Goal: Information Seeking & Learning: Understand process/instructions

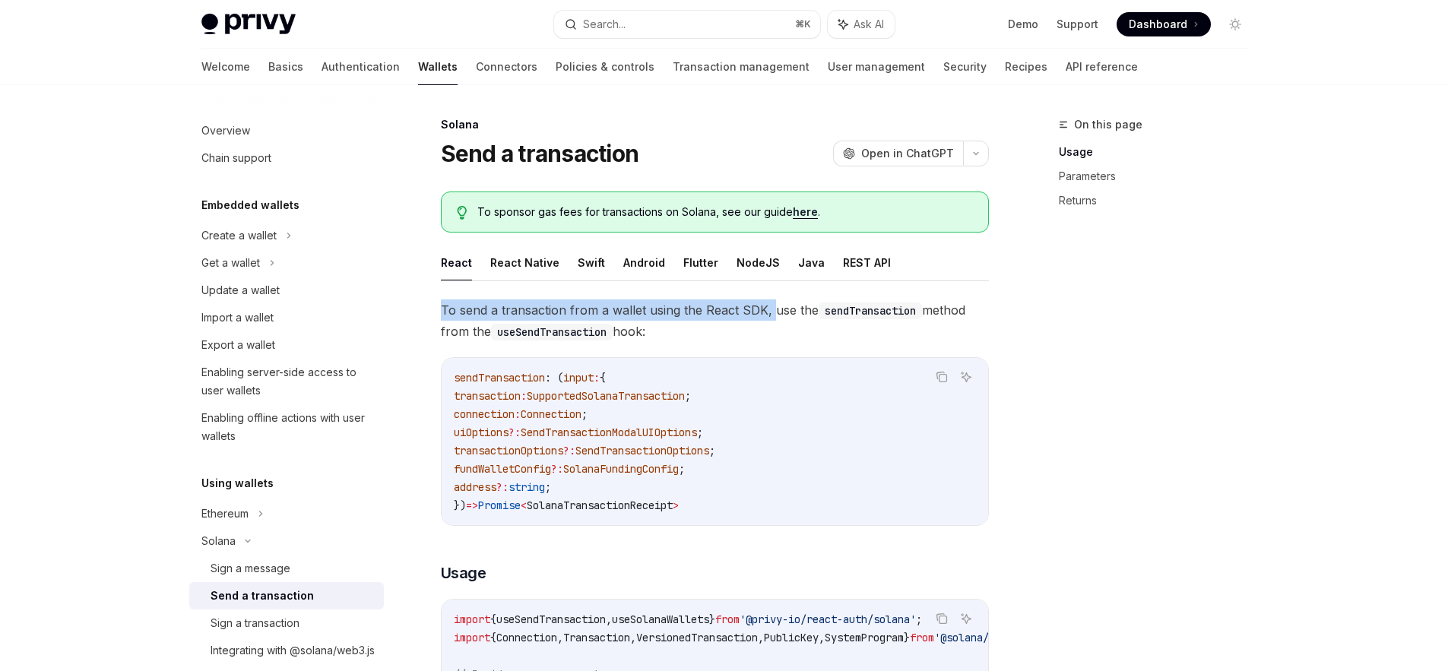
drag, startPoint x: 430, startPoint y: 308, endPoint x: 769, endPoint y: 312, distance: 339.1
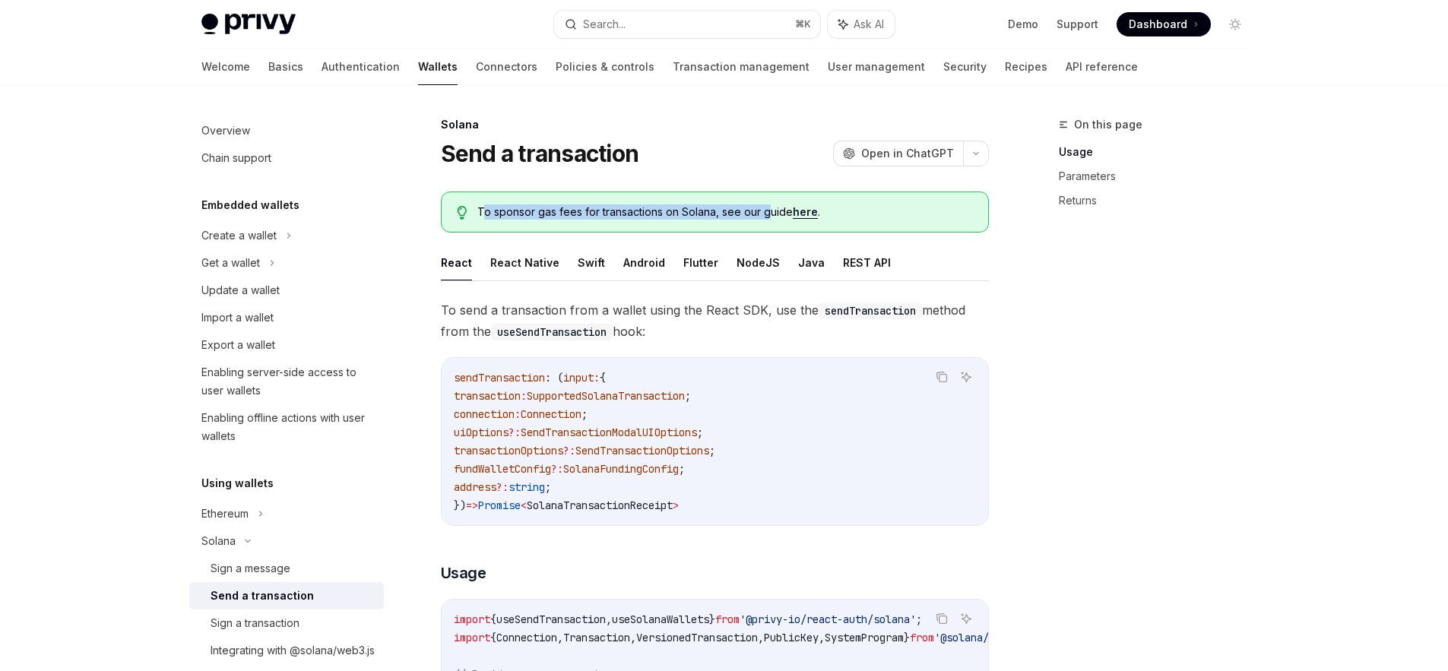
drag, startPoint x: 483, startPoint y: 208, endPoint x: 769, endPoint y: 212, distance: 285.9
click at [769, 212] on span "To sponsor gas fees for transactions on Solana, see our guide here ." at bounding box center [724, 212] width 495 height 15
click at [597, 214] on span "To sponsor gas fees for transactions on Solana, see our guide here ." at bounding box center [724, 212] width 495 height 15
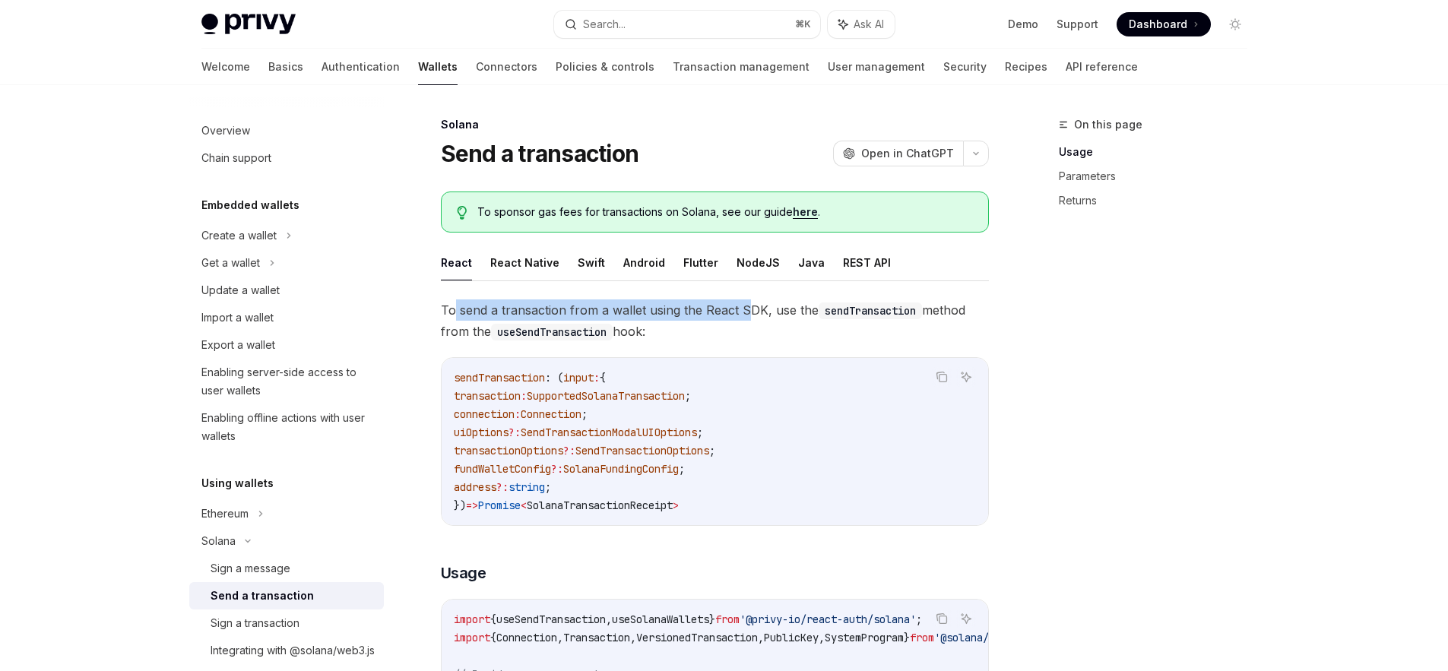
drag, startPoint x: 452, startPoint y: 310, endPoint x: 747, endPoint y: 314, distance: 295.0
click at [747, 314] on span "To send a transaction from a wallet using the React SDK, use the sendTransactio…" at bounding box center [715, 321] width 548 height 43
drag, startPoint x: 828, startPoint y: 314, endPoint x: 928, endPoint y: 312, distance: 99.6
click at [928, 312] on span "To send a transaction from a wallet using the React SDK, use the sendTransactio…" at bounding box center [715, 321] width 548 height 43
drag, startPoint x: 461, startPoint y: 334, endPoint x: 616, endPoint y: 335, distance: 155.1
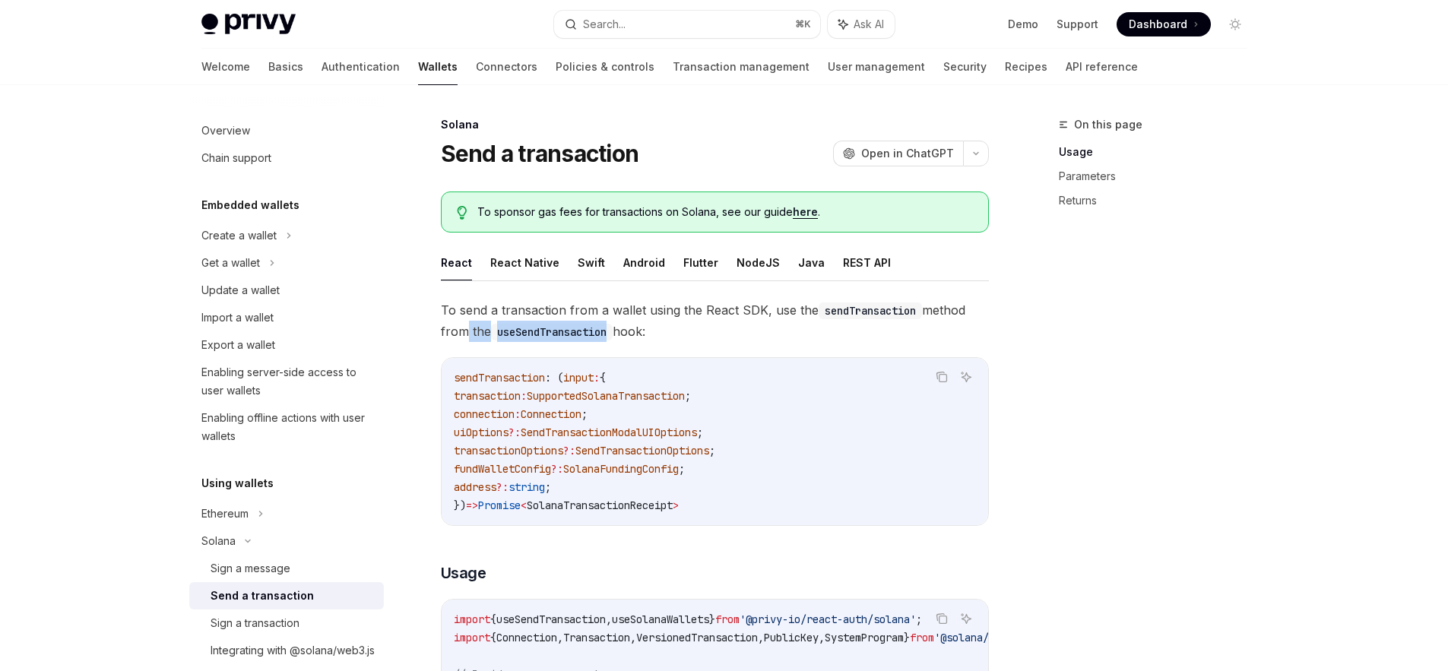
click at [616, 335] on span "To send a transaction from a wallet using the React SDK, use the sendTransactio…" at bounding box center [715, 321] width 548 height 43
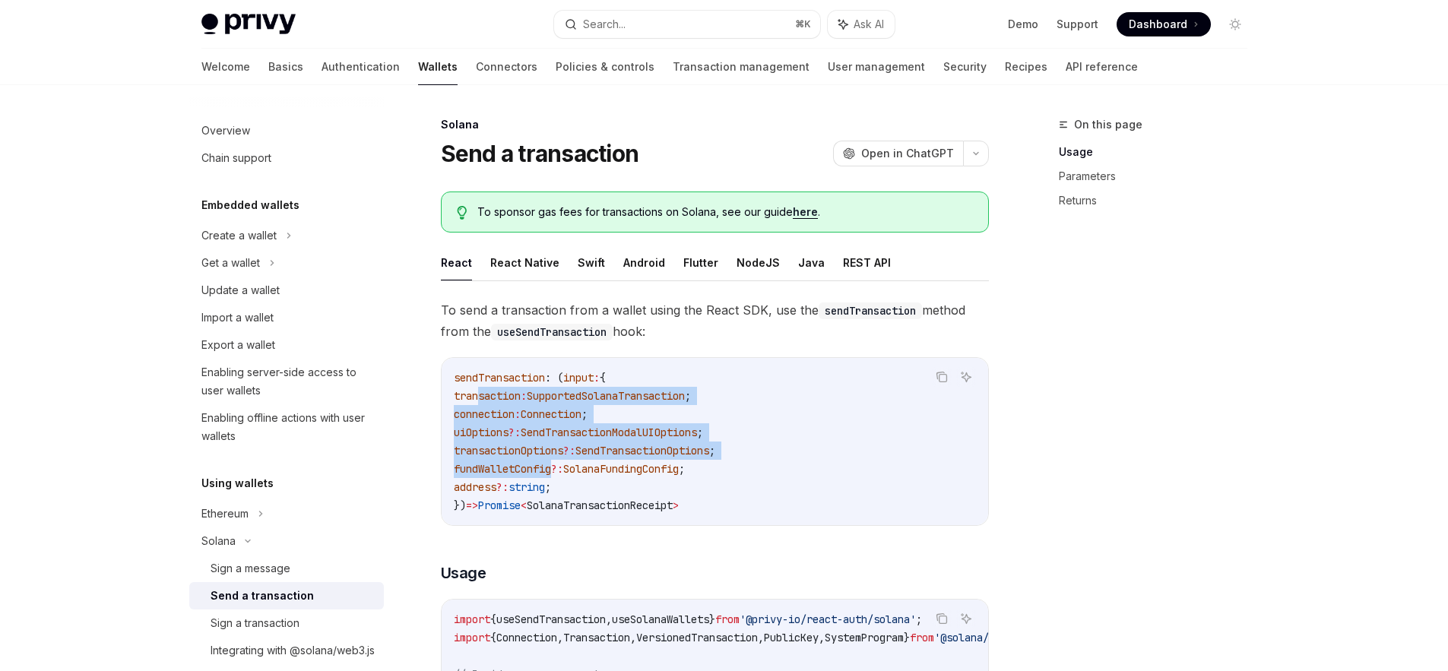
drag, startPoint x: 479, startPoint y: 390, endPoint x: 553, endPoint y: 474, distance: 112.0
click at [553, 474] on code "sendTransaction : ( input : { transaction : SupportedSolanaTransaction ; connec…" at bounding box center [715, 442] width 522 height 146
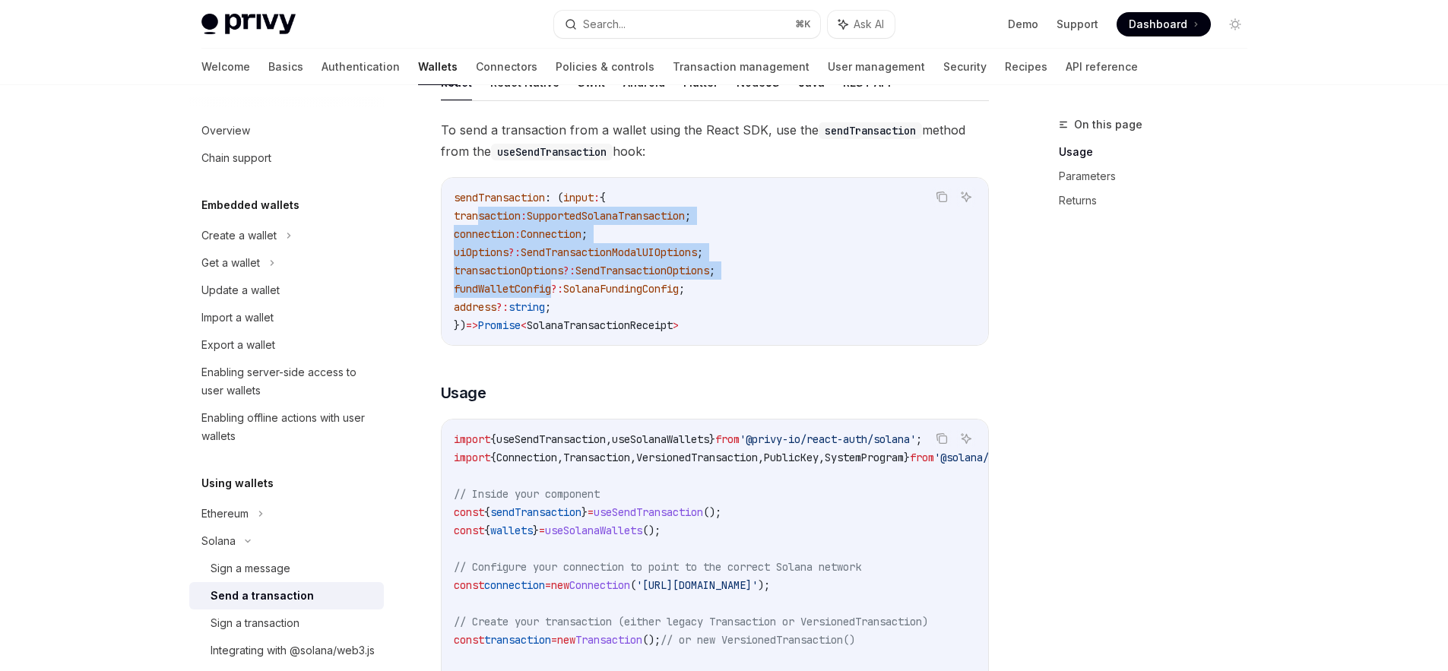
scroll to position [181, 0]
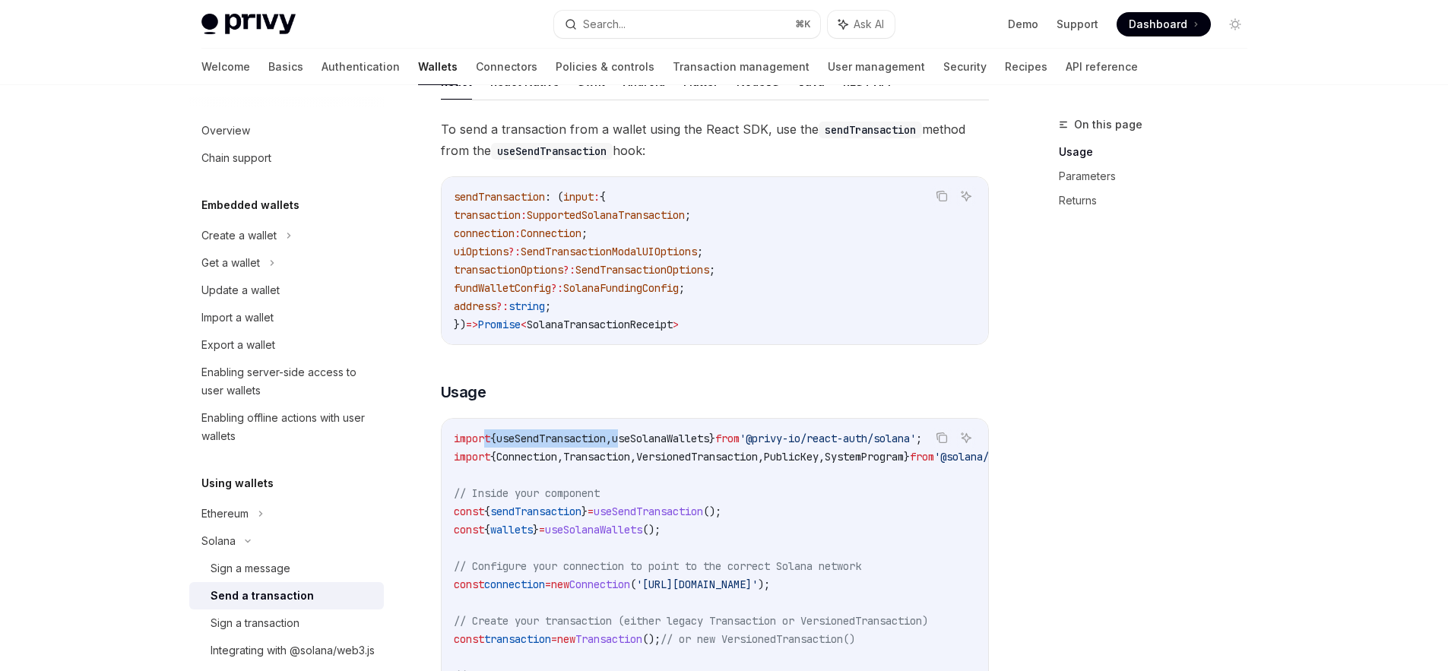
drag, startPoint x: 487, startPoint y: 442, endPoint x: 639, endPoint y: 444, distance: 152.1
click at [639, 444] on span "import { useSendTransaction , useSolanaWallets } from '@privy-io/react-auth/sol…" at bounding box center [688, 439] width 468 height 14
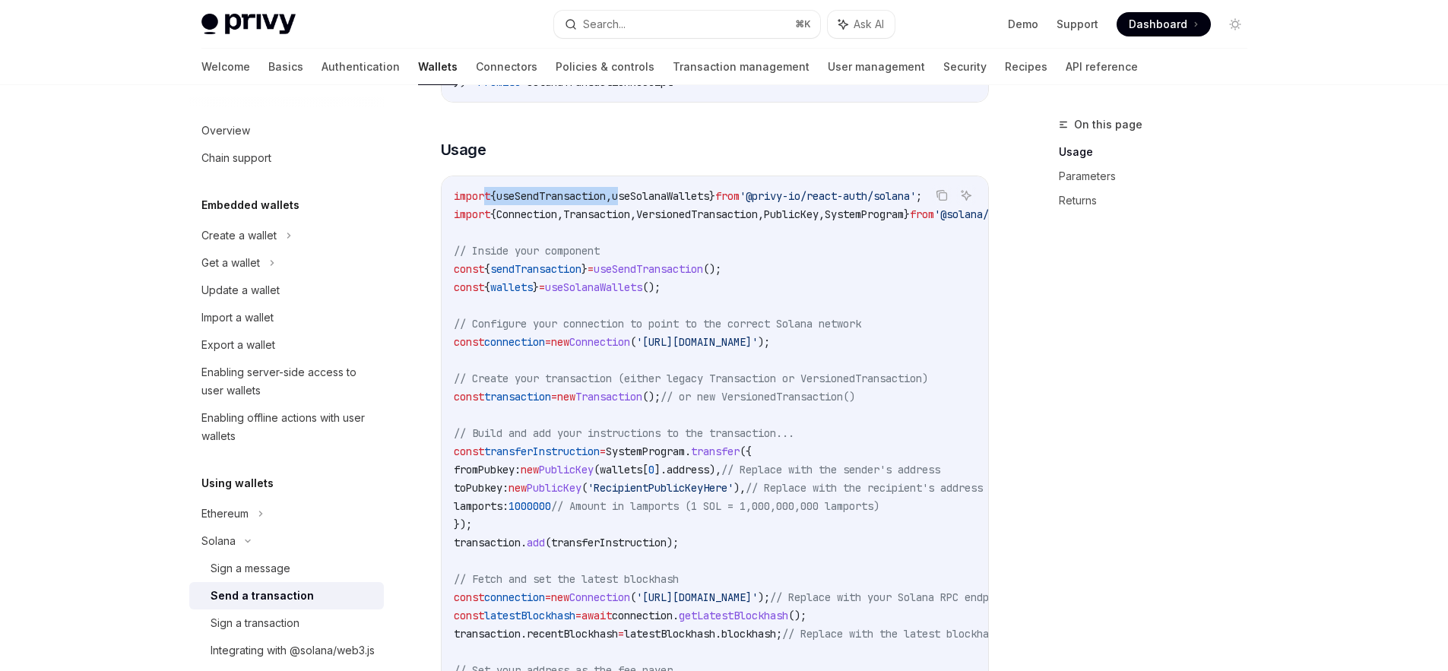
scroll to position [430, 0]
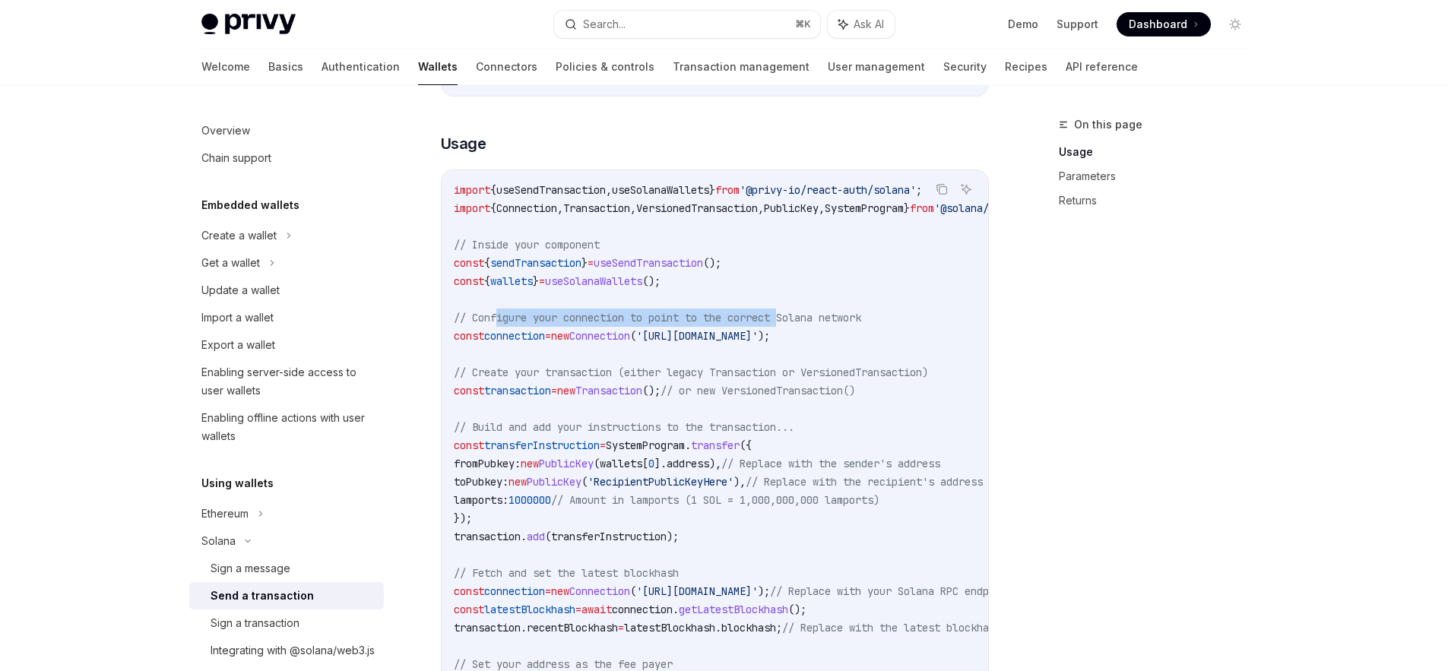
drag, startPoint x: 501, startPoint y: 320, endPoint x: 794, endPoint y: 319, distance: 293.5
click at [794, 319] on span "// Configure your connection to point to the correct Solana network" at bounding box center [658, 318] width 408 height 14
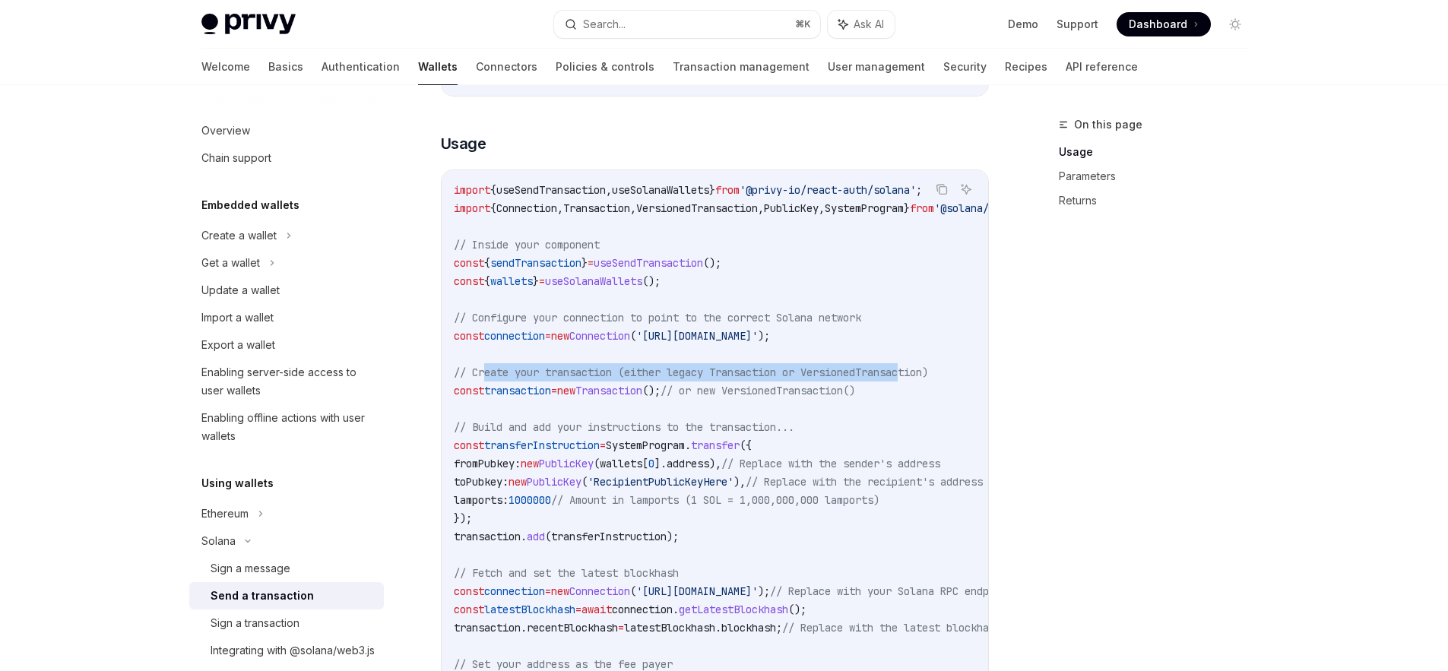
drag, startPoint x: 485, startPoint y: 371, endPoint x: 922, endPoint y: 373, distance: 437.2
click at [922, 373] on span "// Create your transaction (either legacy Transaction or VersionedTransaction)" at bounding box center [691, 373] width 474 height 14
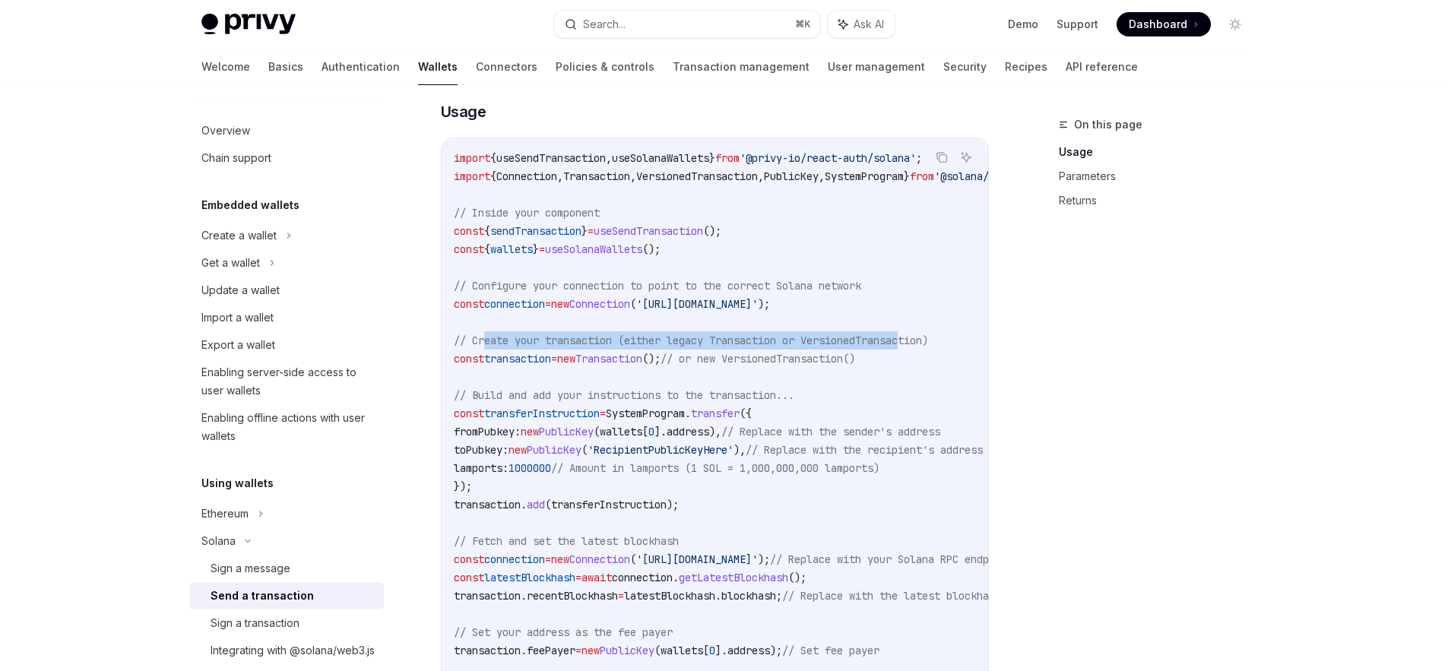
scroll to position [463, 0]
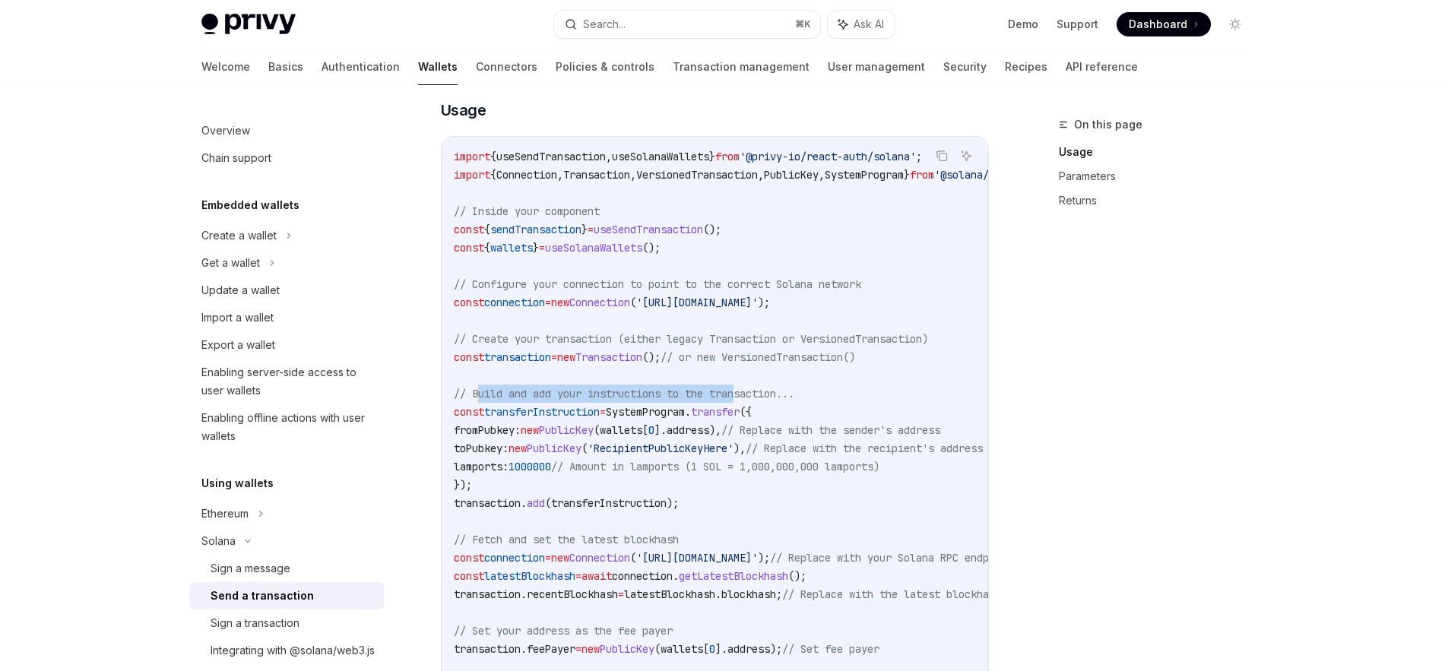
drag, startPoint x: 477, startPoint y: 390, endPoint x: 750, endPoint y: 392, distance: 273.7
click at [750, 392] on span "// Build and add your instructions to the transaction..." at bounding box center [624, 394] width 341 height 14
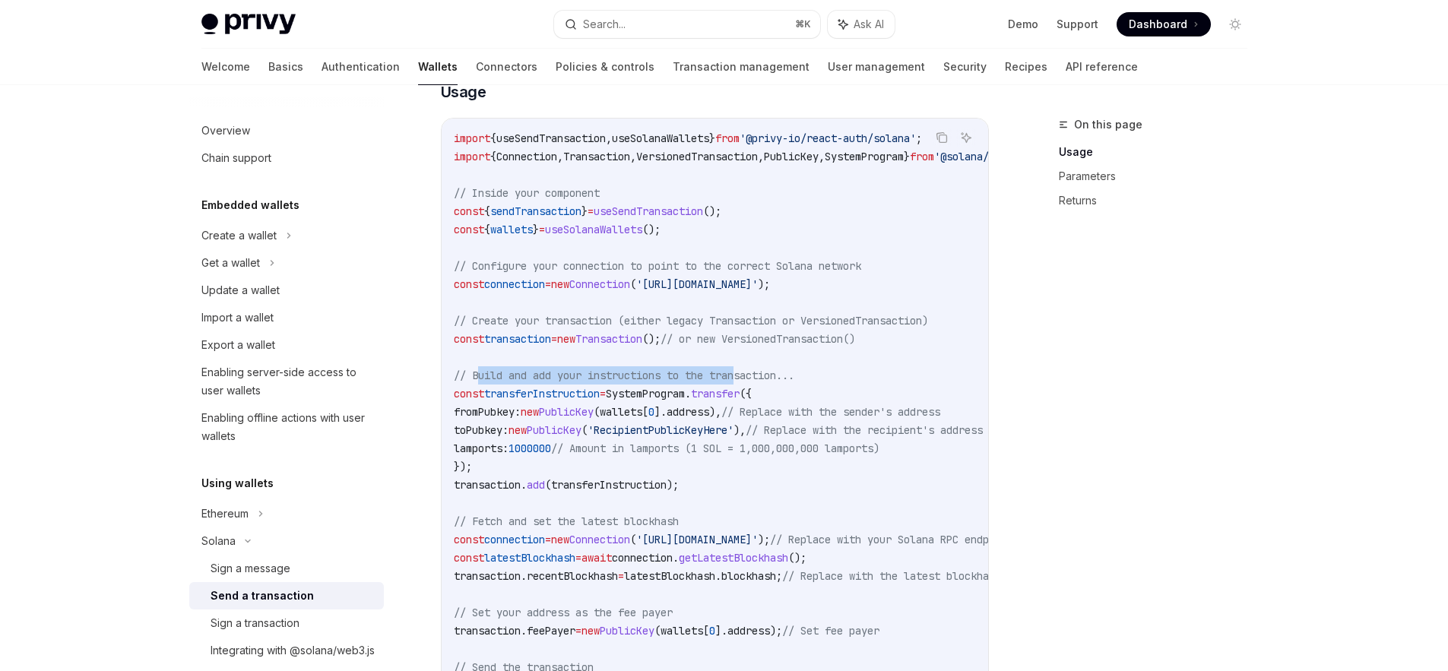
scroll to position [610, 0]
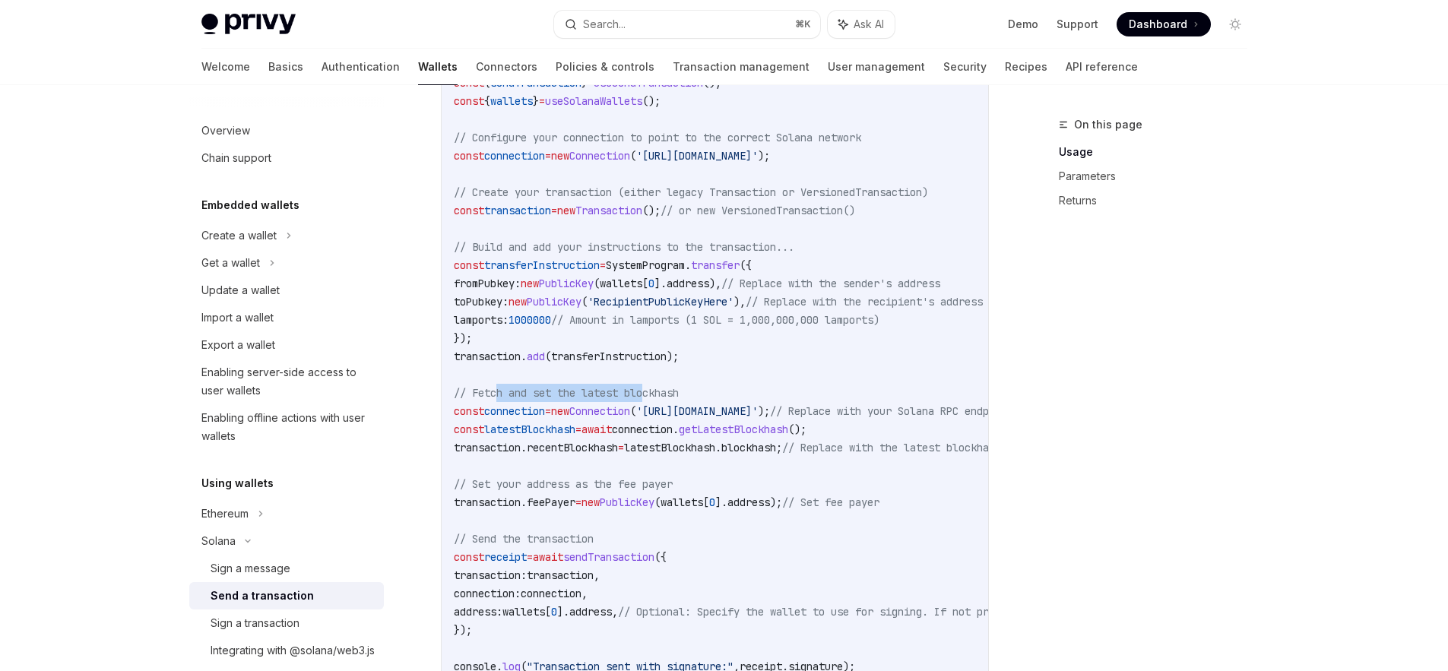
drag, startPoint x: 499, startPoint y: 392, endPoint x: 652, endPoint y: 394, distance: 153.6
click at [652, 394] on span "// Fetch and set the latest blockhash" at bounding box center [566, 393] width 225 height 14
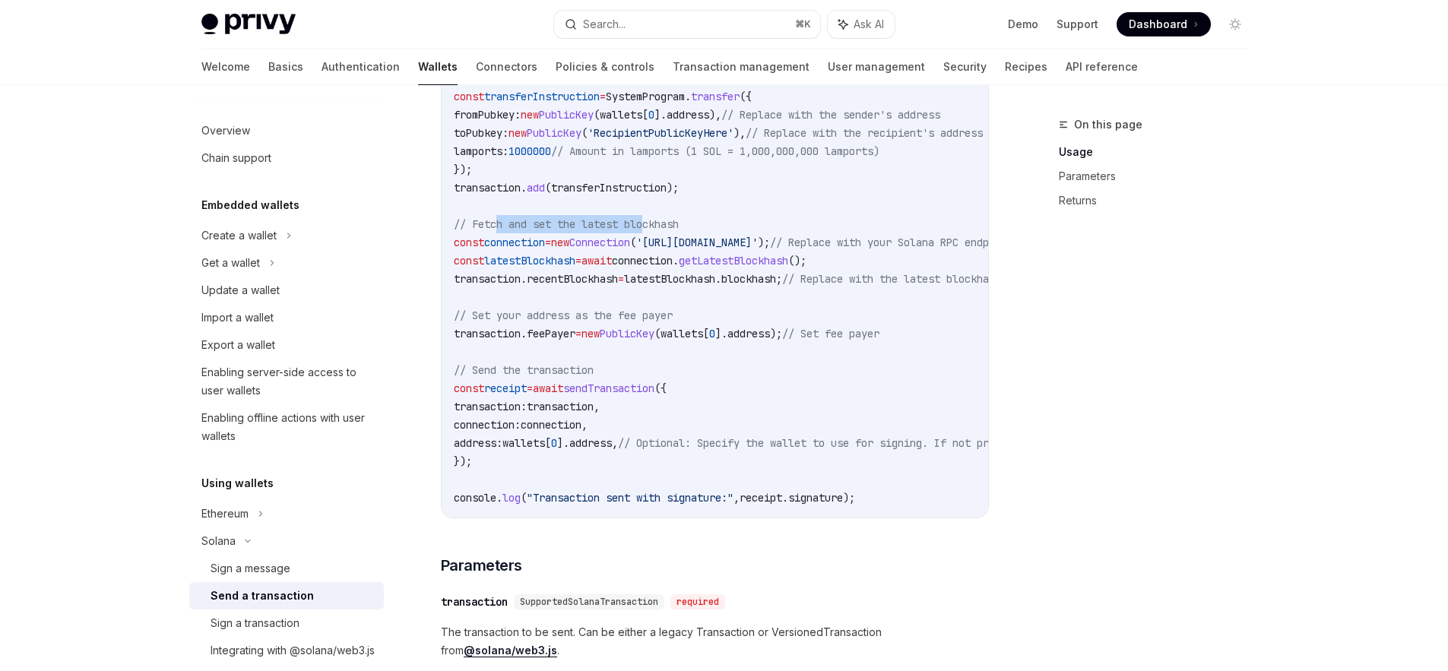
scroll to position [810, 0]
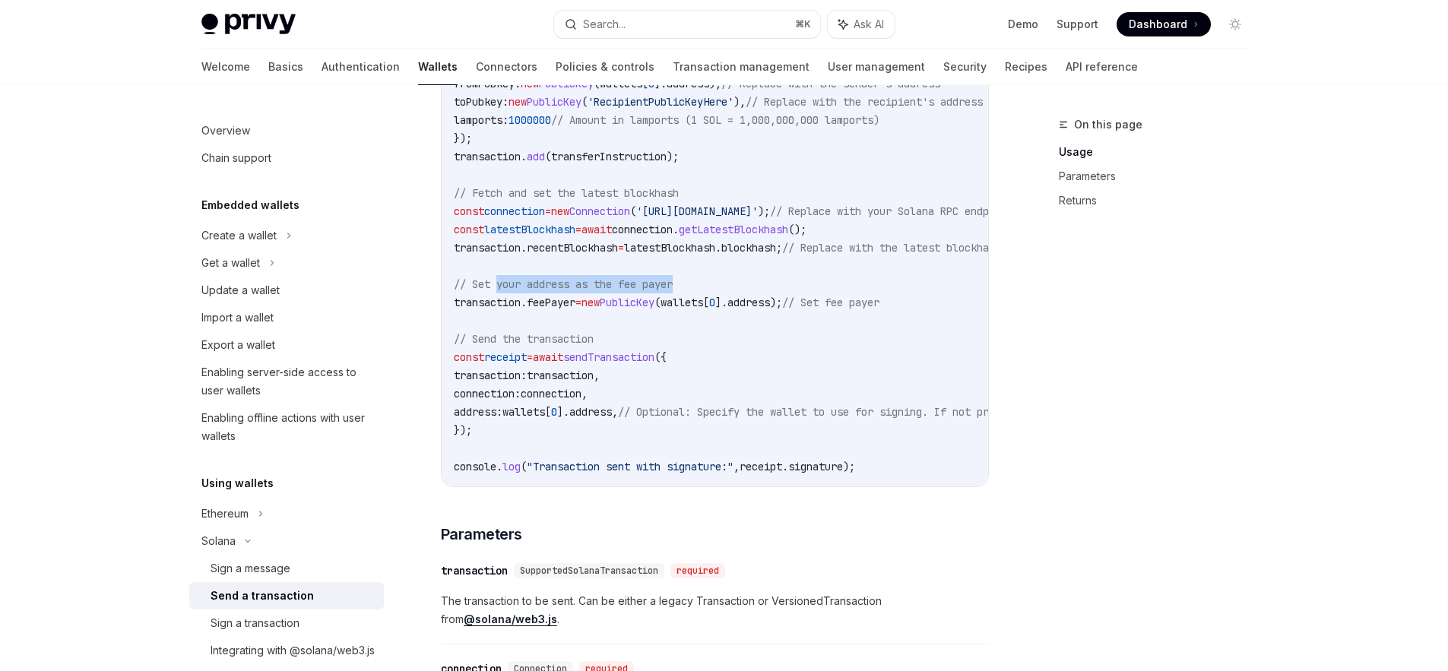
drag, startPoint x: 501, startPoint y: 283, endPoint x: 690, endPoint y: 287, distance: 188.6
click at [690, 287] on code "import { useSendTransaction , useSolanaWallets } from '@privy-io/react-auth/sol…" at bounding box center [855, 138] width 803 height 675
drag, startPoint x: 501, startPoint y: 340, endPoint x: 604, endPoint y: 341, distance: 103.4
click at [604, 341] on code "import { useSendTransaction , useSolanaWallets } from '@privy-io/react-auth/sol…" at bounding box center [855, 138] width 803 height 675
click at [521, 390] on span "connection:" at bounding box center [487, 394] width 67 height 14
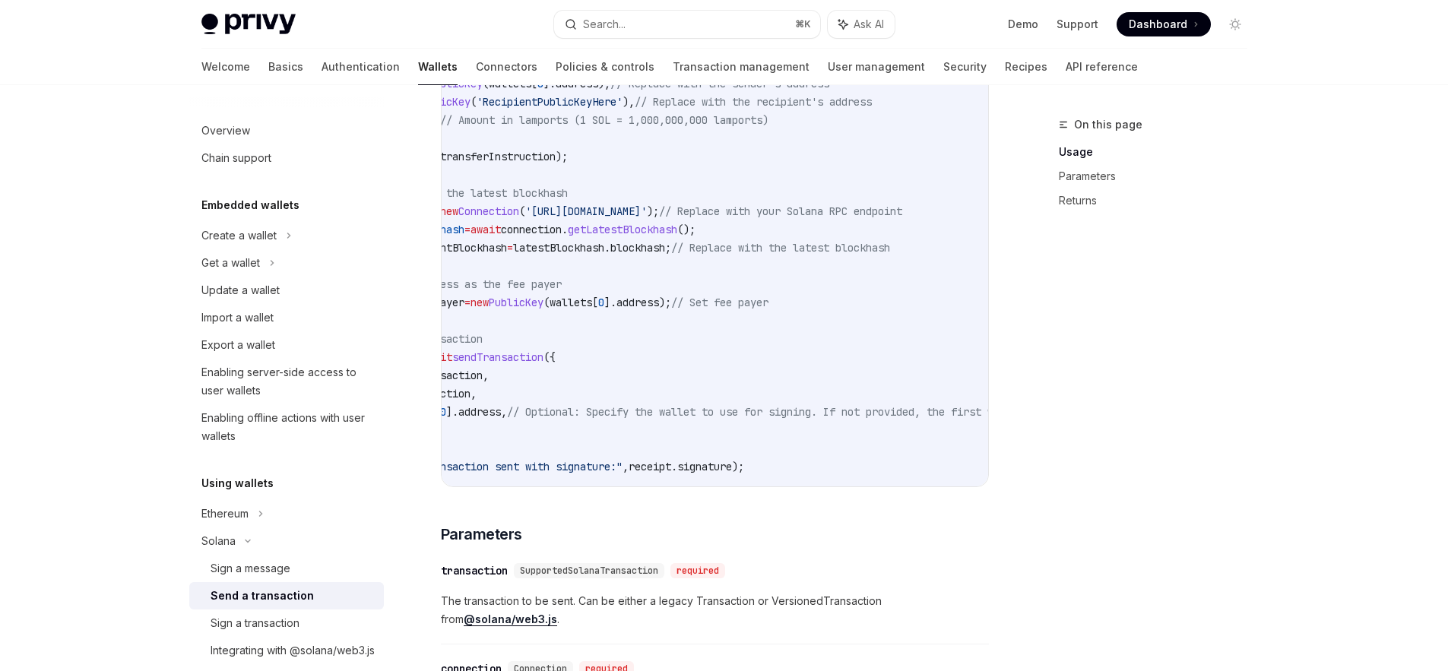
scroll to position [0, 0]
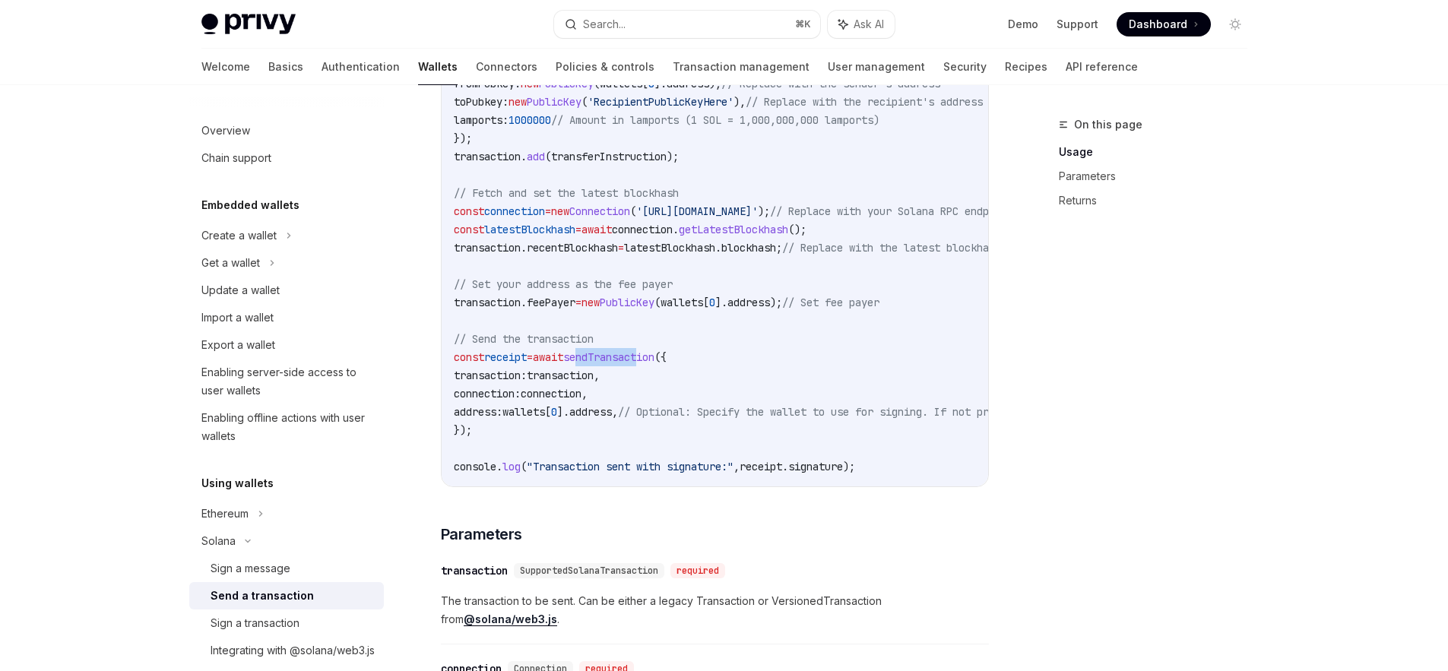
drag, startPoint x: 603, startPoint y: 355, endPoint x: 664, endPoint y: 357, distance: 61.6
click at [655, 357] on span "sendTransaction" at bounding box center [608, 357] width 91 height 14
click at [563, 357] on span "await" at bounding box center [548, 357] width 30 height 14
click at [634, 356] on span "sendTransaction" at bounding box center [608, 357] width 91 height 14
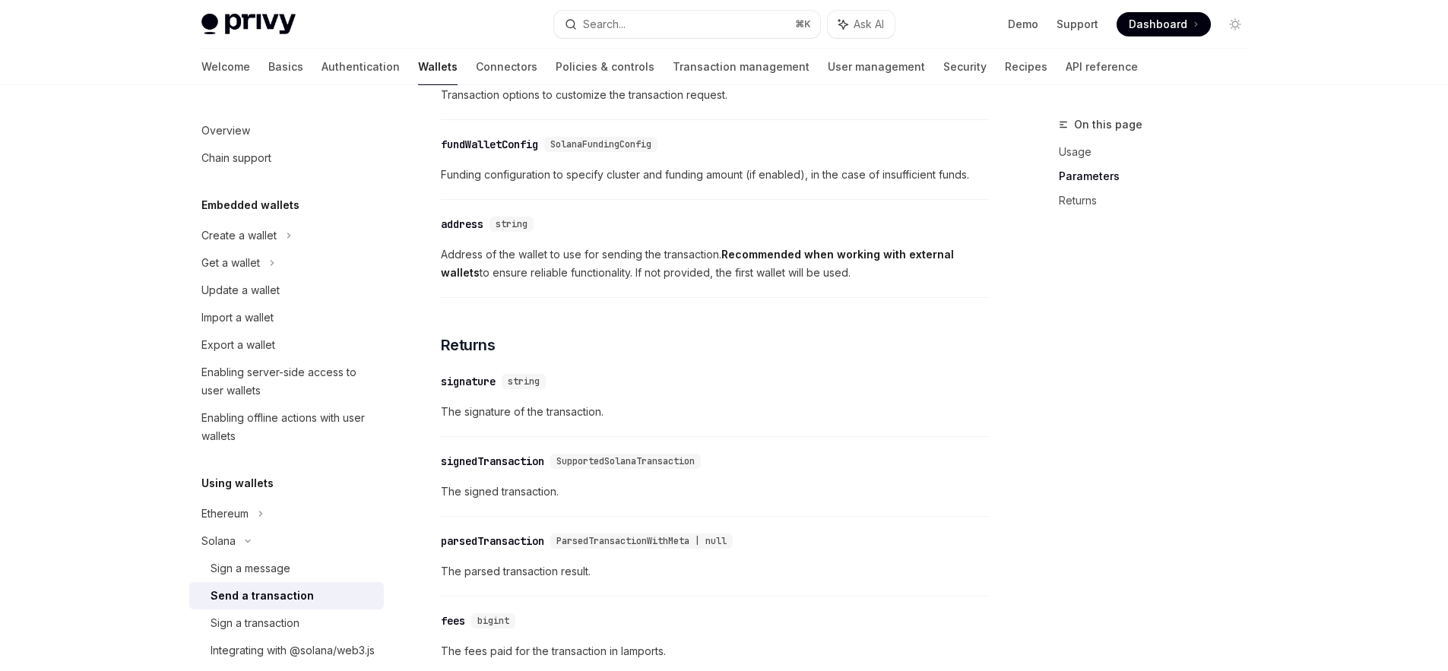
scroll to position [1641, 0]
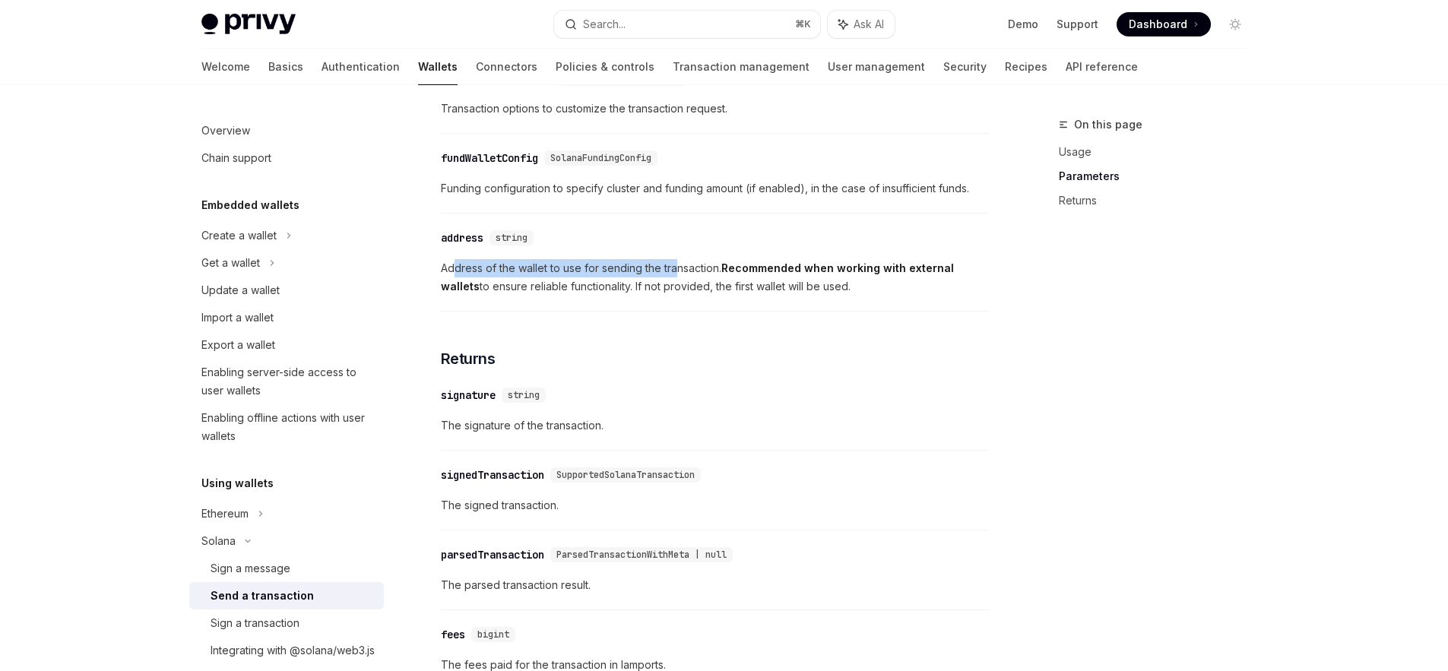
drag, startPoint x: 453, startPoint y: 272, endPoint x: 676, endPoint y: 271, distance: 222.8
click at [676, 271] on span "Address of the wallet to use for sending the transaction. Recommended when work…" at bounding box center [715, 277] width 548 height 36
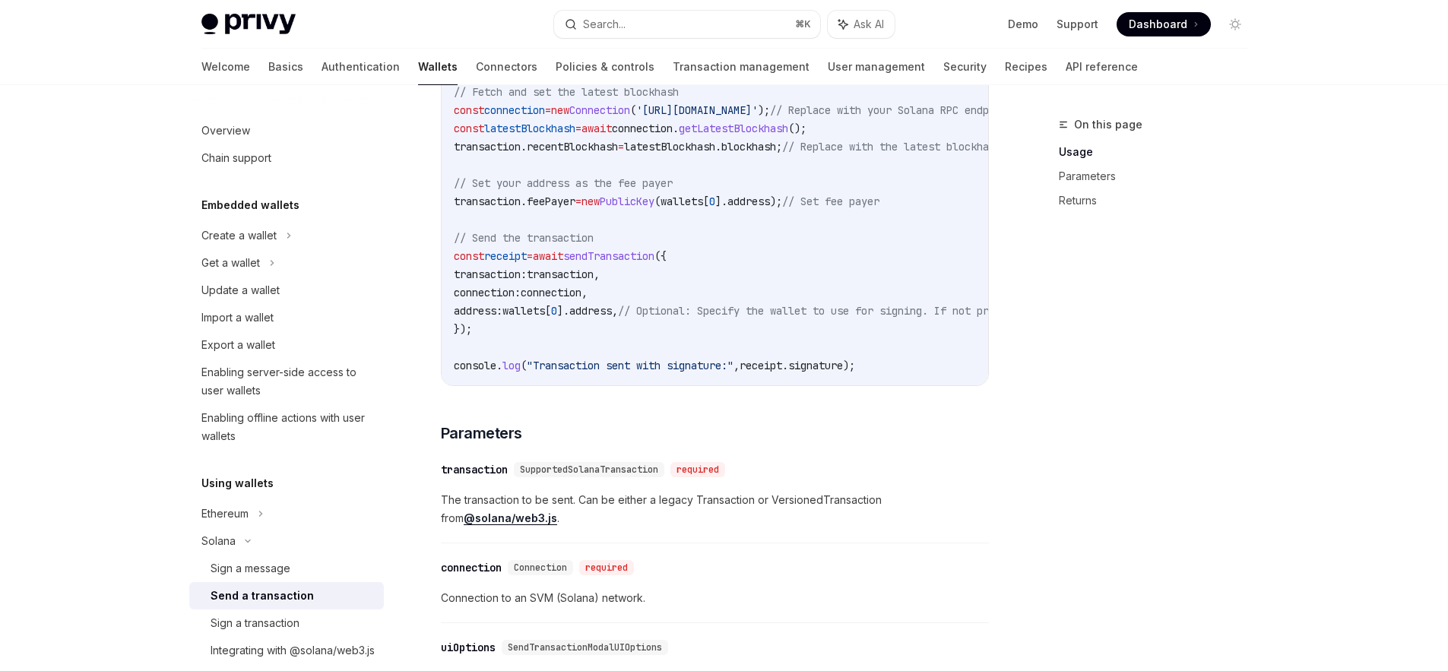
scroll to position [909, 0]
click at [278, 617] on div "Sign a transaction" at bounding box center [255, 623] width 89 height 18
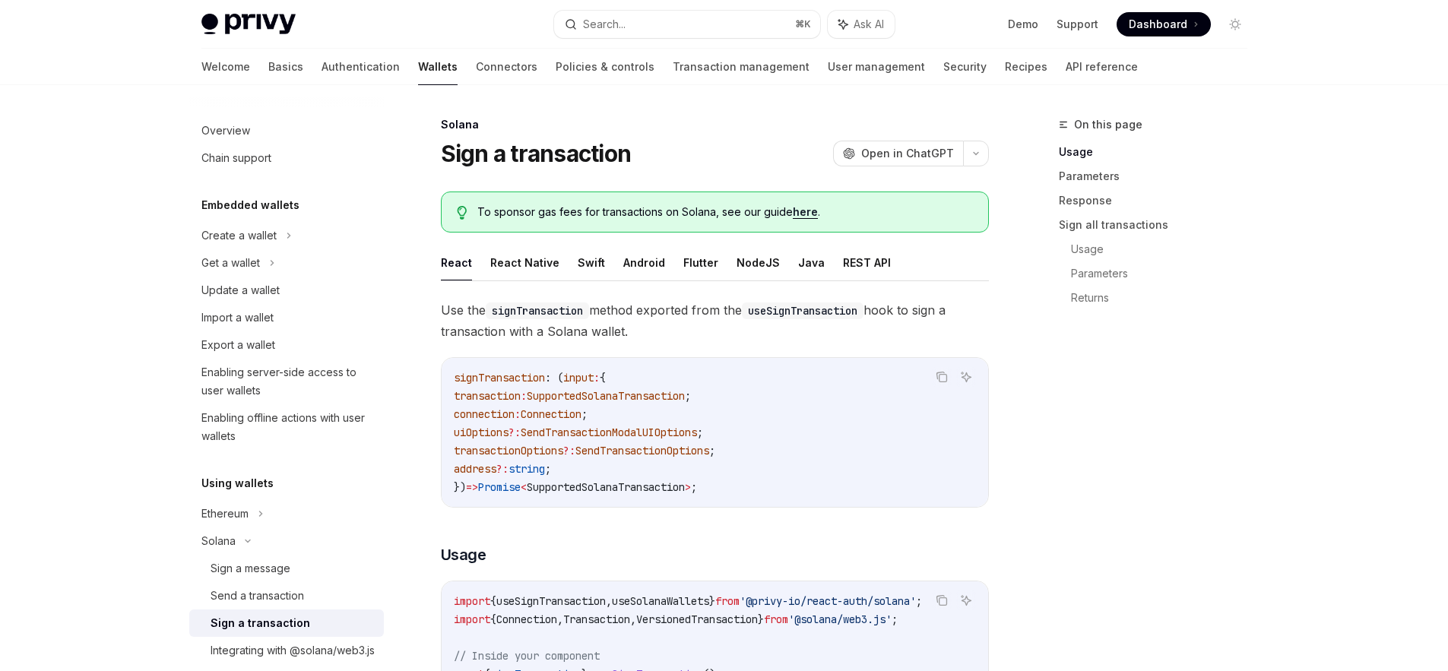
type textarea "*"
